Goal: Information Seeking & Learning: Learn about a topic

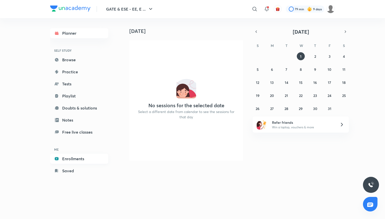
click at [69, 159] on link "Enrollments" at bounding box center [79, 158] width 58 height 10
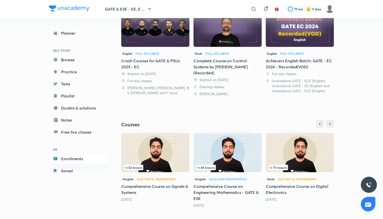
scroll to position [133, 0]
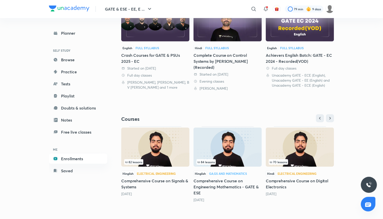
click at [282, 185] on h5 "Comprehensive Course on Digital Electronics" at bounding box center [300, 184] width 68 height 12
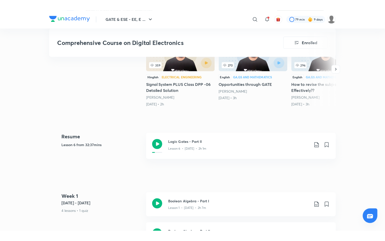
scroll to position [176, 0]
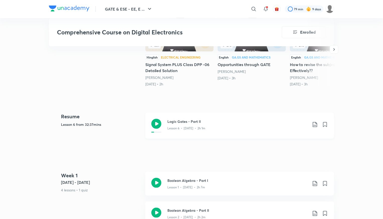
click at [185, 120] on h3 "Logic Gates - Part II" at bounding box center [237, 121] width 140 height 5
